Goal: Information Seeking & Learning: Understand process/instructions

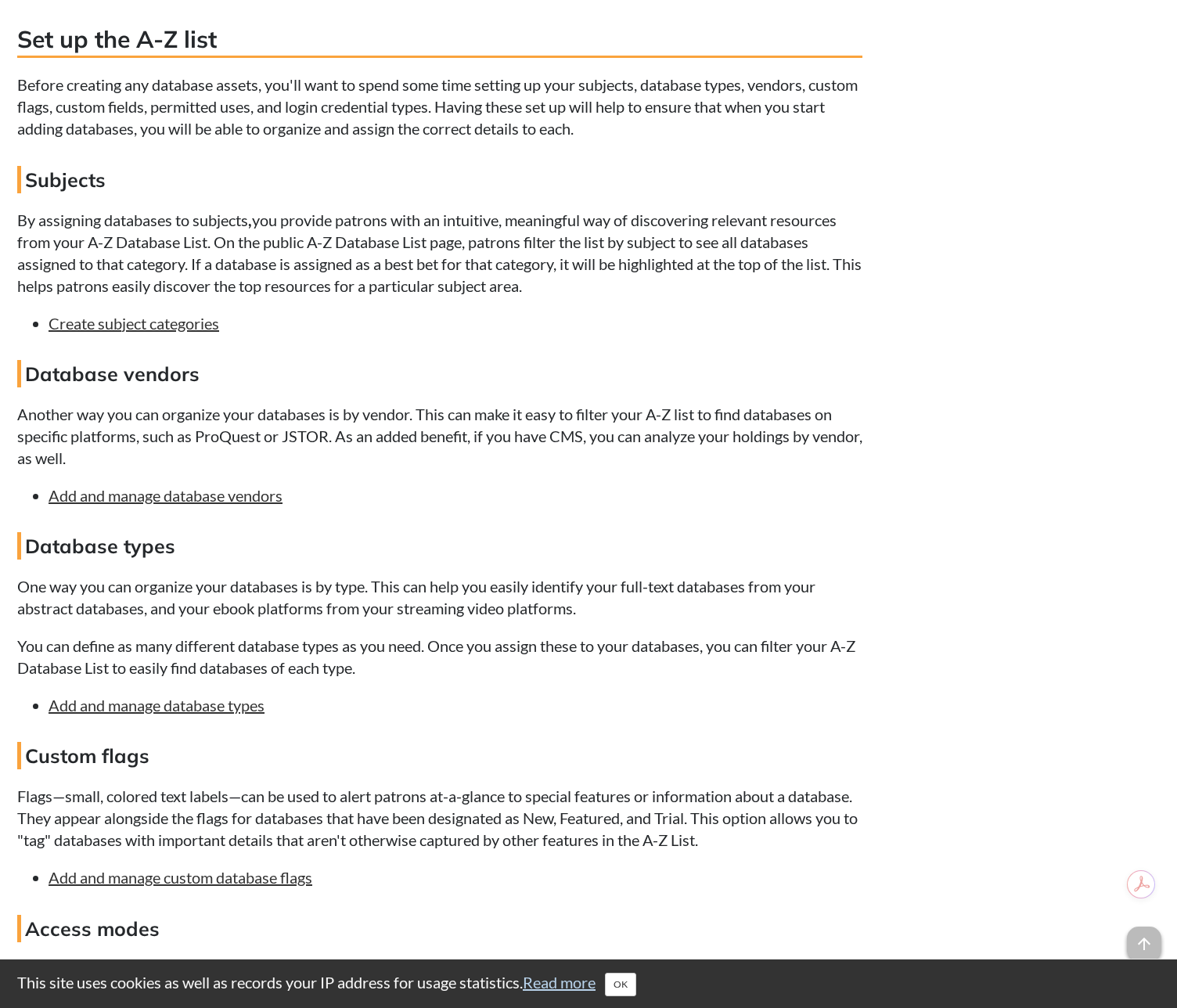
scroll to position [1754, 0]
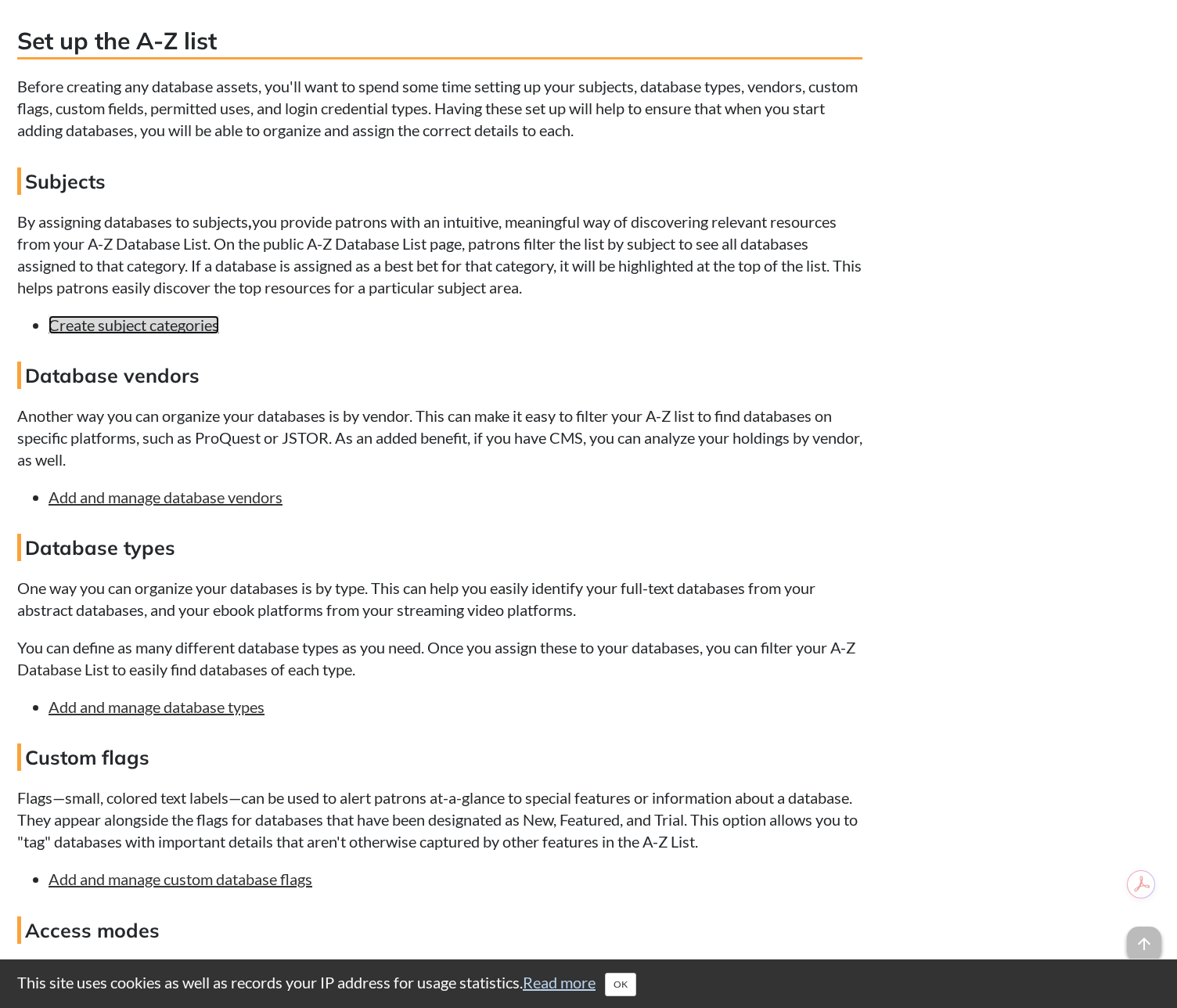
click at [160, 328] on link "Create subject categories" at bounding box center [134, 325] width 171 height 19
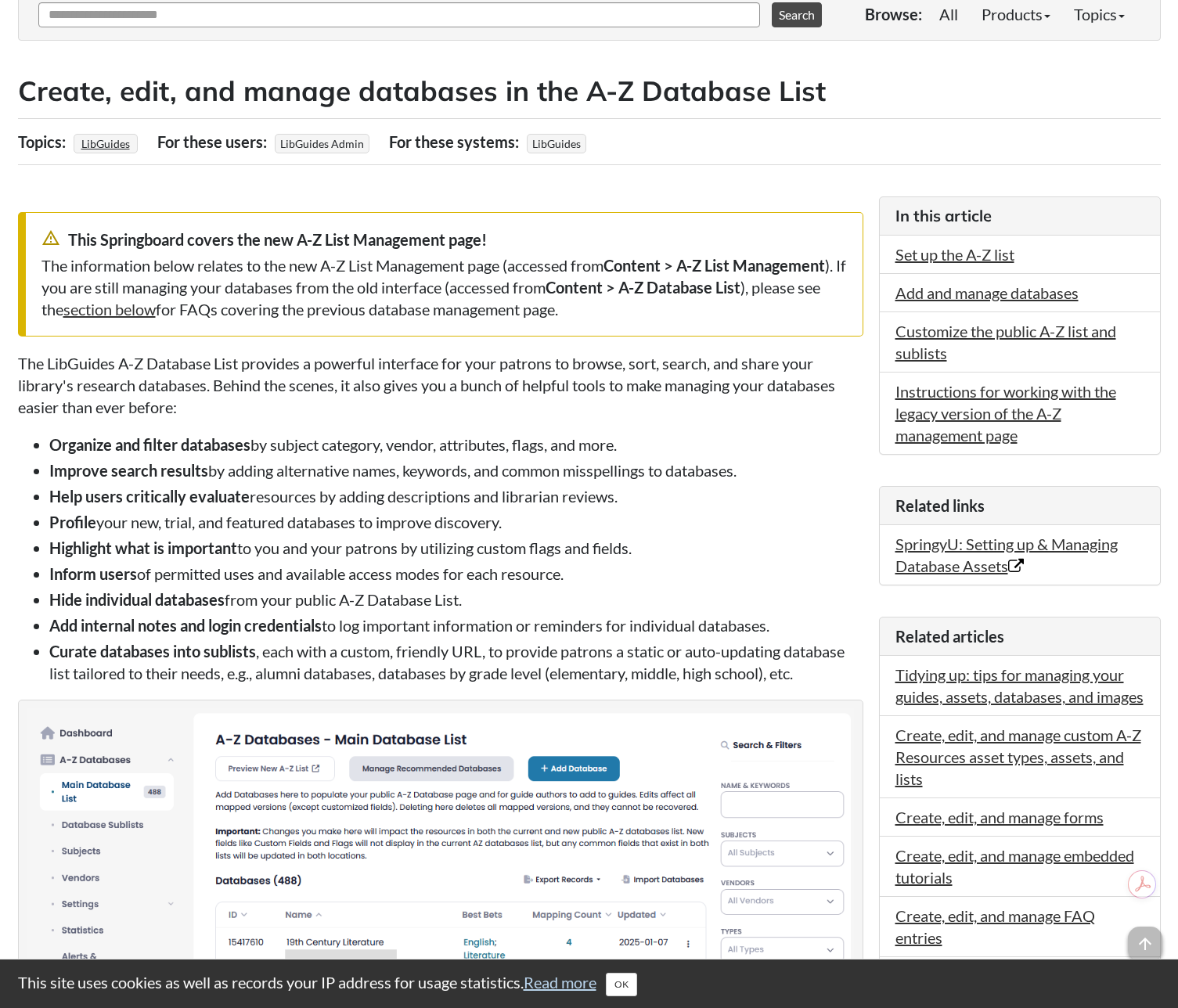
scroll to position [220, 0]
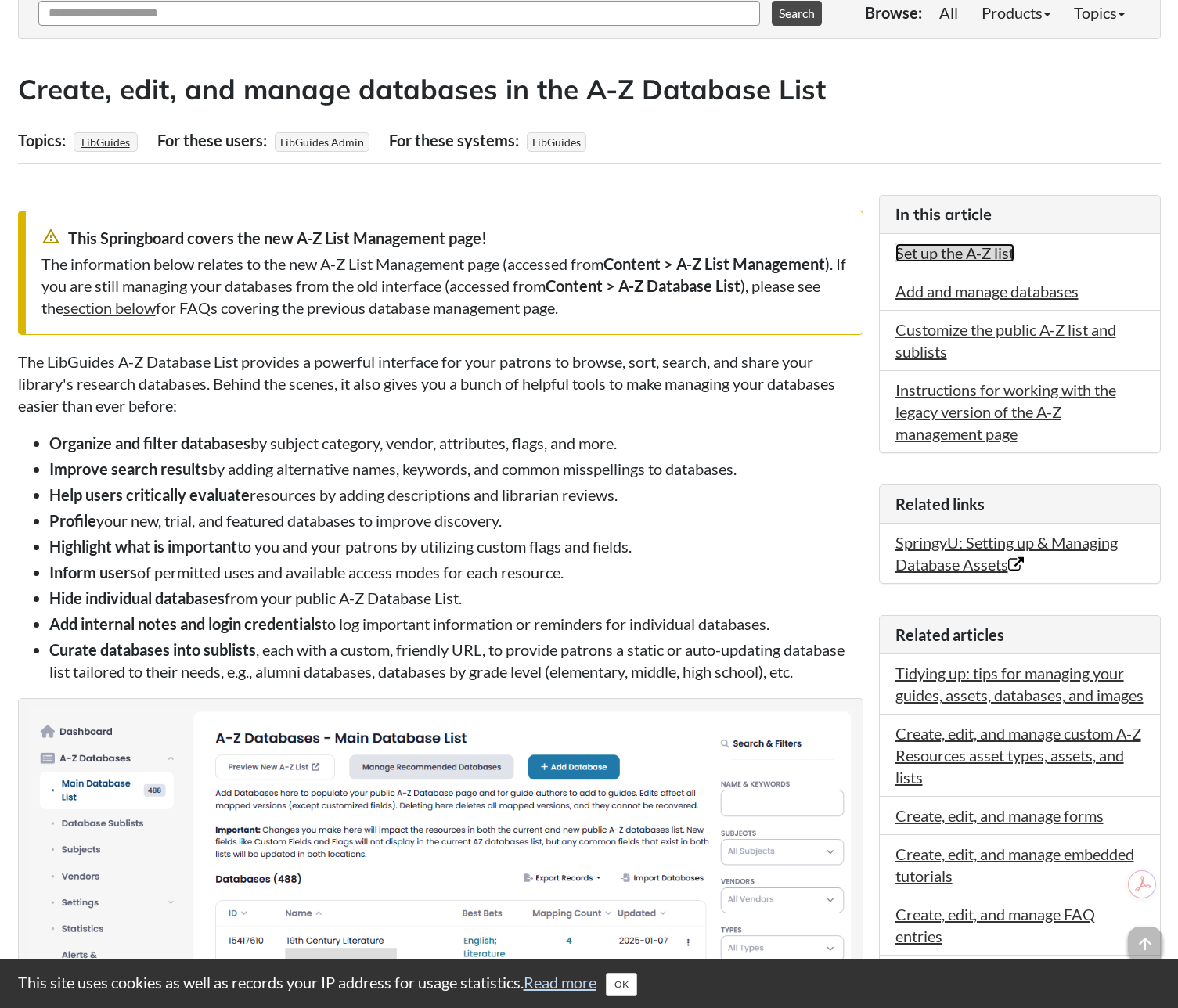
click at [955, 253] on link "Set up the A-Z list" at bounding box center [955, 253] width 119 height 19
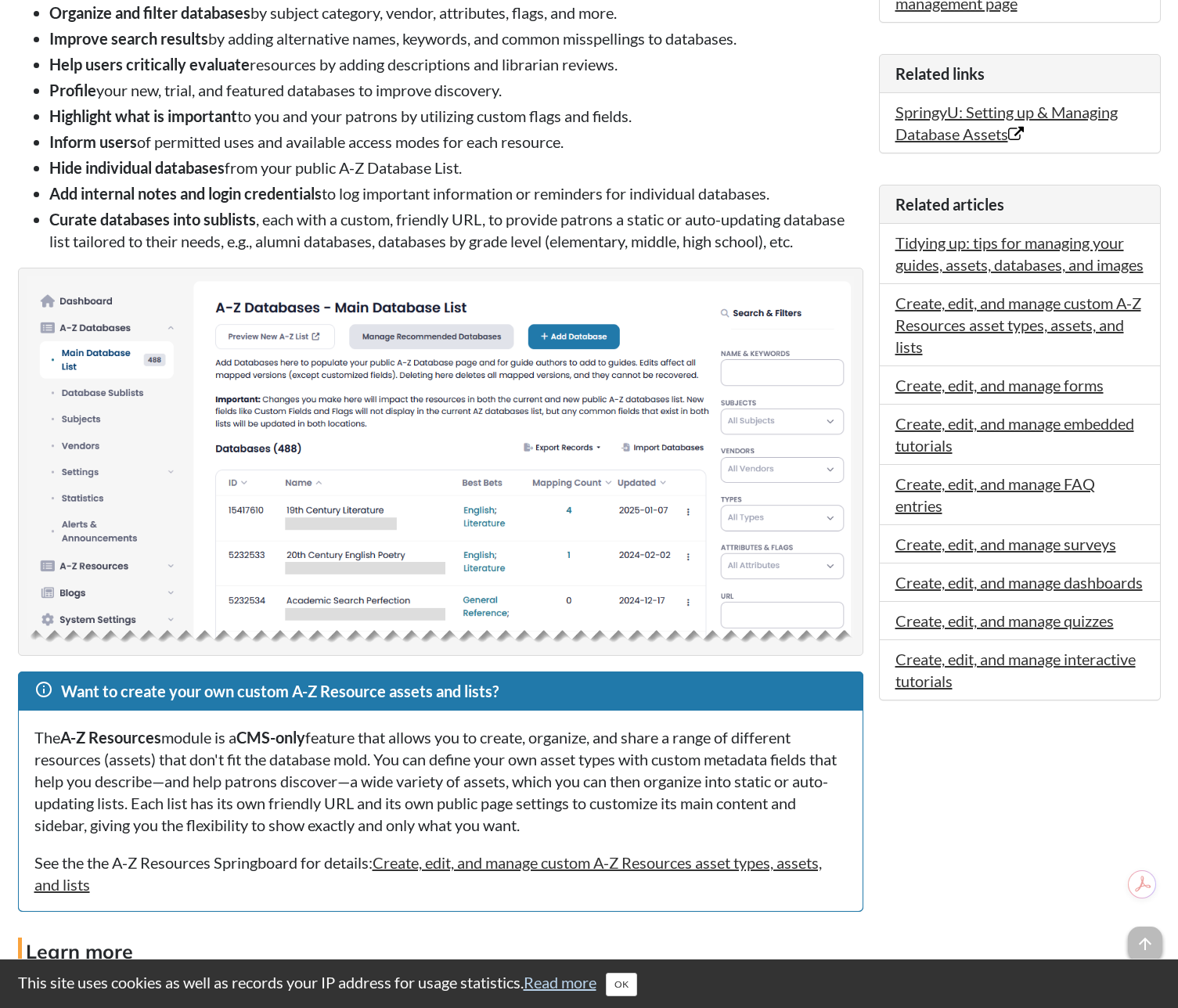
scroll to position [652, 0]
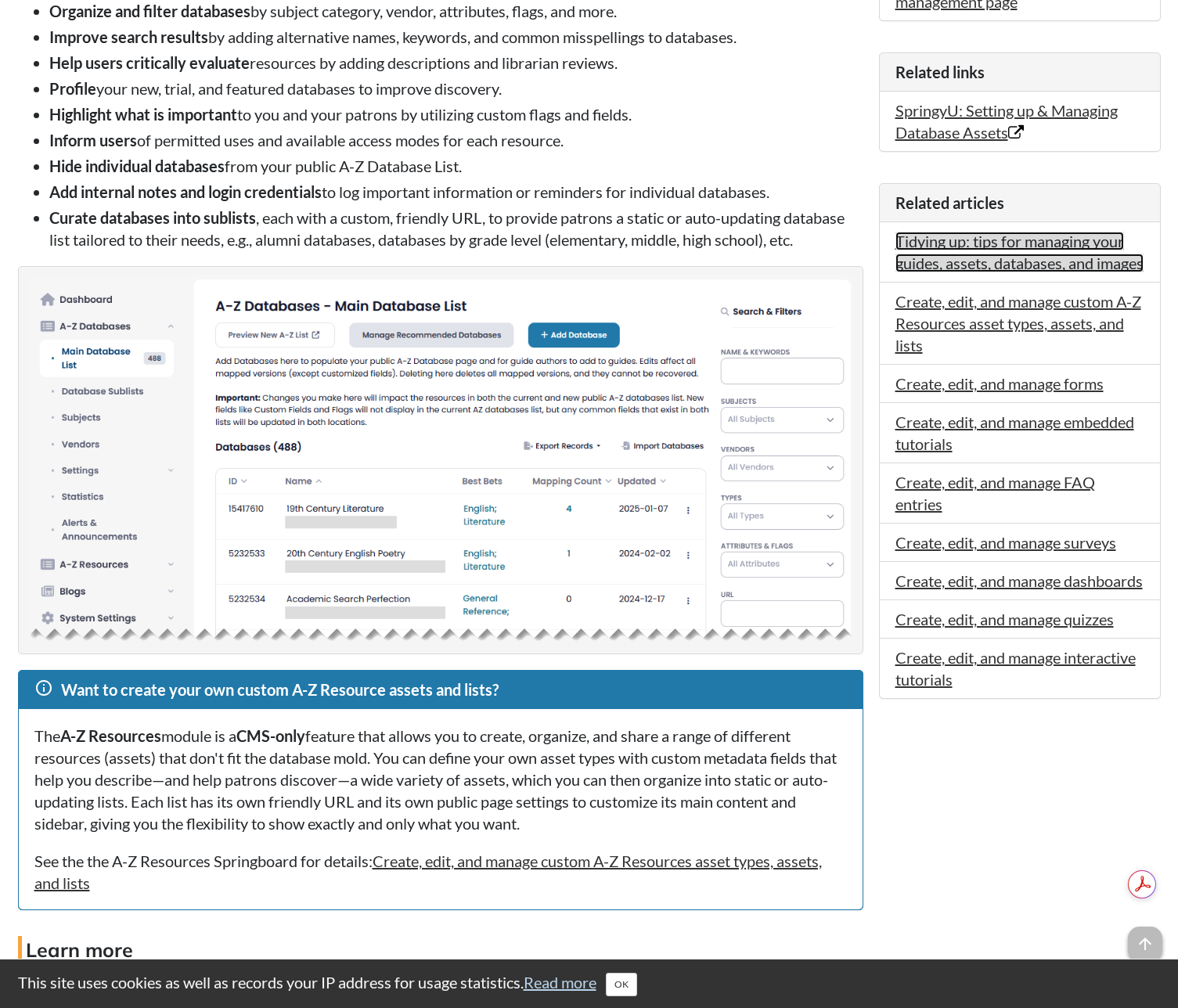
click at [1042, 262] on link "Tidying up: tips for managing your guides, assets, databases, and images" at bounding box center [1020, 252] width 248 height 40
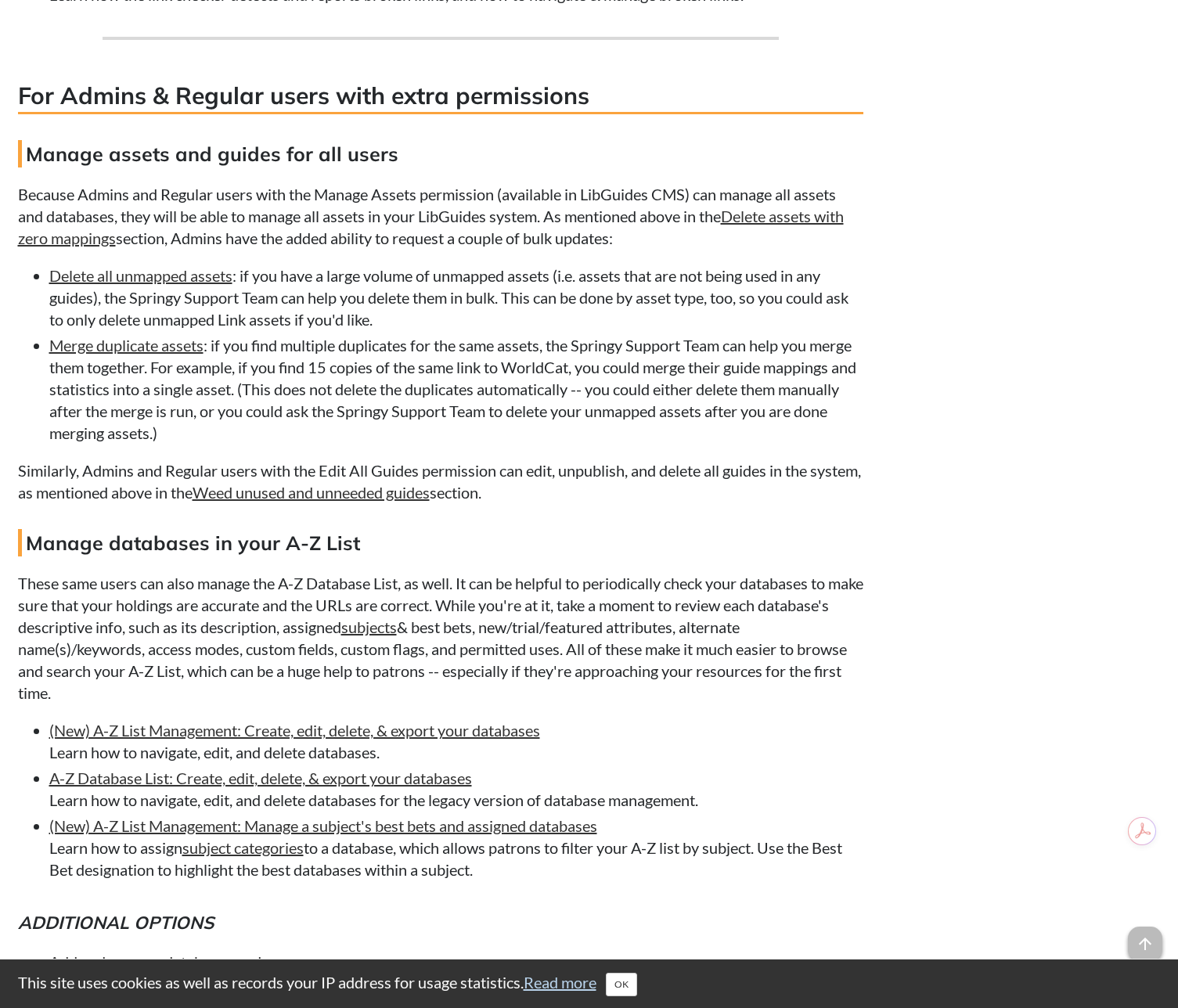
scroll to position [2391, 0]
click at [310, 730] on link "(New) A-Z List Management: Create, edit, delete, & export your databases" at bounding box center [294, 730] width 491 height 19
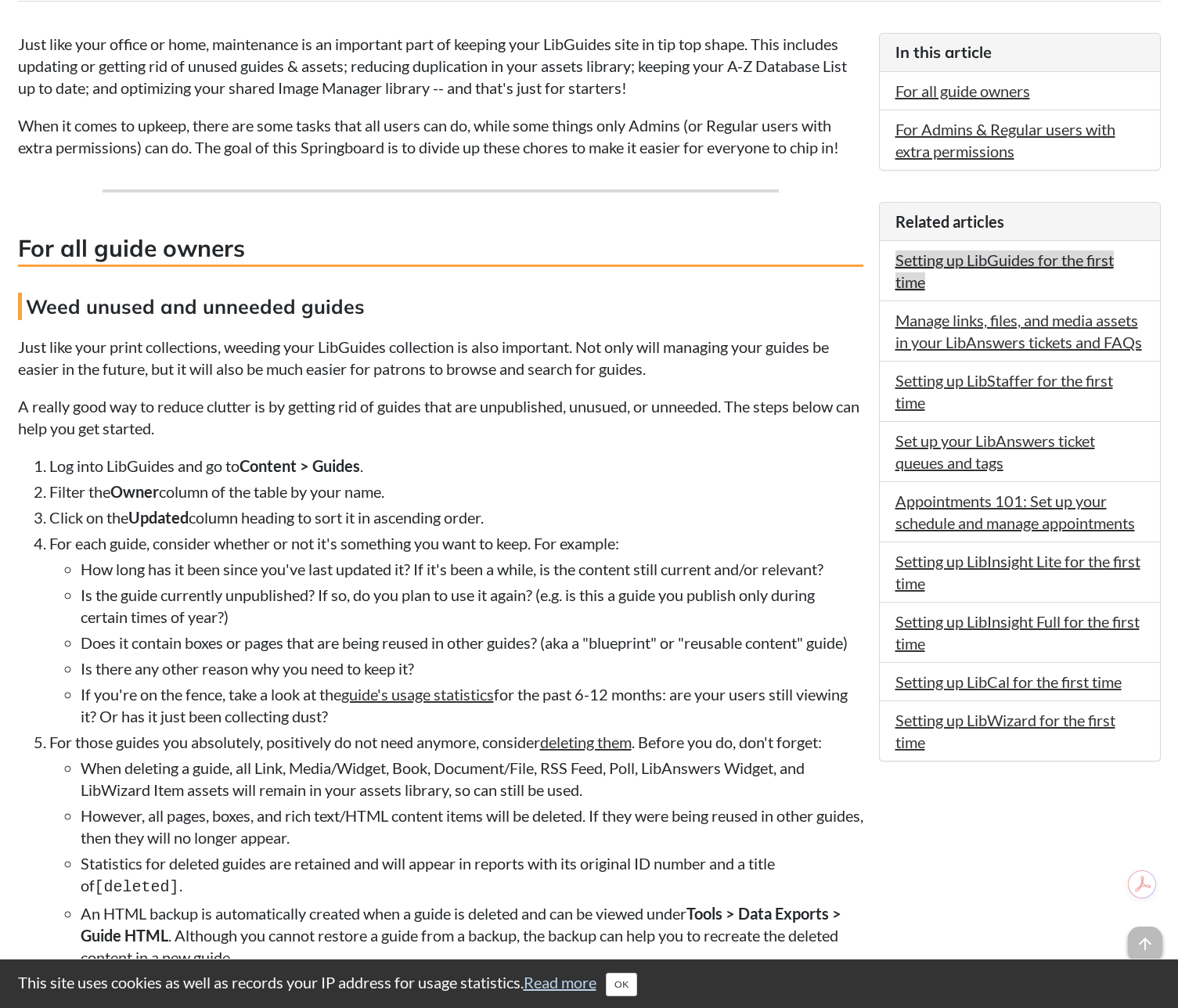
scroll to position [379, 0]
